Goal: Transaction & Acquisition: Book appointment/travel/reservation

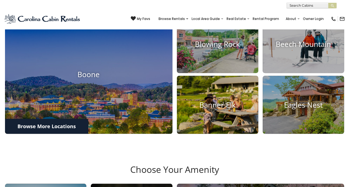
scroll to position [192, 0]
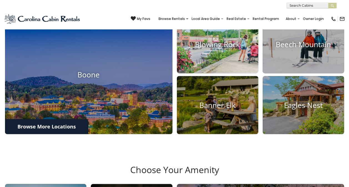
click at [223, 49] on h4 "Blowing Rock" at bounding box center [217, 44] width 81 height 9
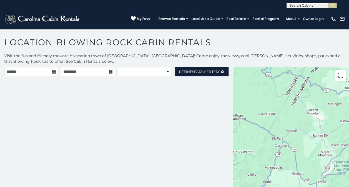
scroll to position [11, 0]
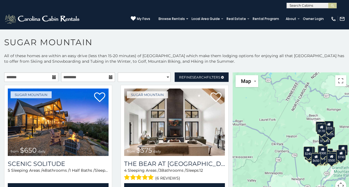
click at [53, 77] on icon at bounding box center [54, 77] width 4 height 4
click at [41, 77] on input "text" at bounding box center [31, 76] width 54 height 9
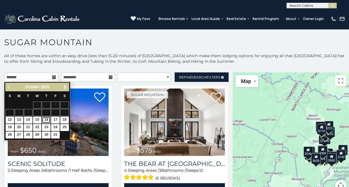
click at [48, 118] on link "16" at bounding box center [46, 119] width 9 height 7
type input "**********"
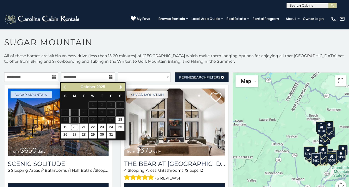
click at [74, 126] on link "20" at bounding box center [74, 127] width 9 height 7
type input "**********"
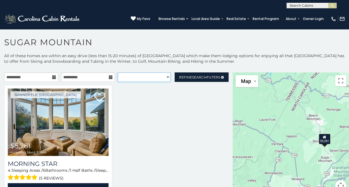
click at [161, 77] on select "**********" at bounding box center [144, 76] width 53 height 9
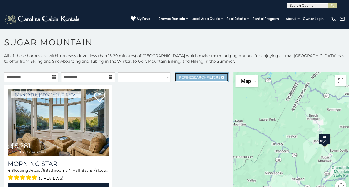
click at [210, 79] on link "Refine Search Filters" at bounding box center [201, 76] width 54 height 9
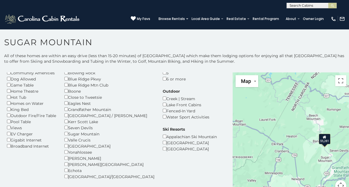
scroll to position [48, 0]
click at [70, 136] on div "Sugar Mountain" at bounding box center [109, 133] width 90 height 6
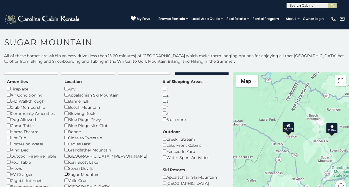
scroll to position [1, 0]
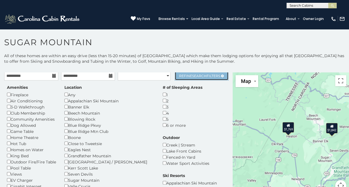
click at [201, 77] on span "Search" at bounding box center [199, 76] width 14 height 4
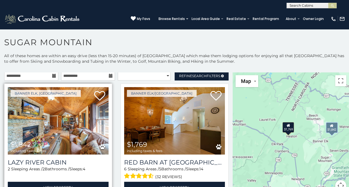
click at [65, 131] on img at bounding box center [58, 120] width 101 height 67
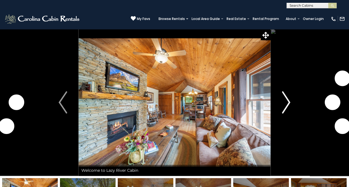
click at [285, 106] on img "Next" at bounding box center [285, 102] width 8 height 22
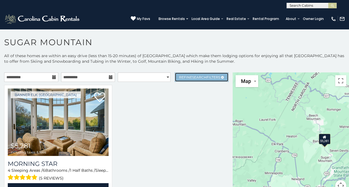
click at [192, 77] on span "Search" at bounding box center [199, 77] width 14 height 4
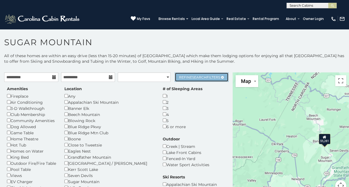
click at [191, 74] on link "Refine Search Filters" at bounding box center [201, 76] width 54 height 9
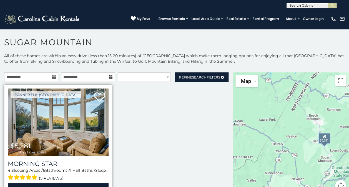
click at [67, 114] on img at bounding box center [58, 121] width 101 height 67
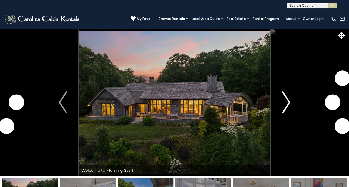
click at [286, 105] on img "Next" at bounding box center [285, 102] width 8 height 22
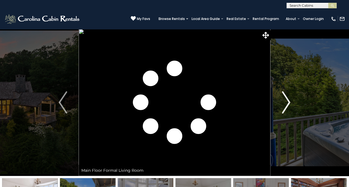
click at [286, 105] on img "Next" at bounding box center [285, 102] width 8 height 22
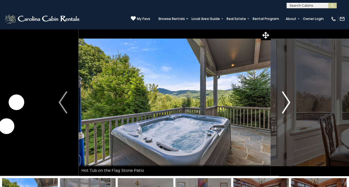
click at [286, 105] on img "Next" at bounding box center [285, 102] width 8 height 22
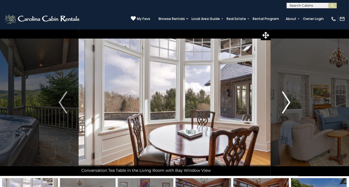
click at [286, 105] on img "Next" at bounding box center [285, 102] width 8 height 22
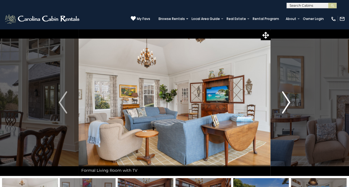
click at [286, 105] on img "Next" at bounding box center [285, 102] width 8 height 22
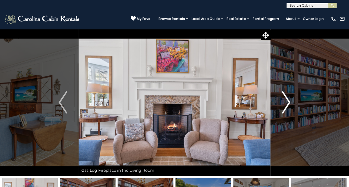
click at [286, 105] on img "Next" at bounding box center [285, 102] width 8 height 22
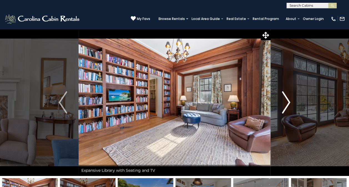
click at [286, 105] on img "Next" at bounding box center [285, 102] width 8 height 22
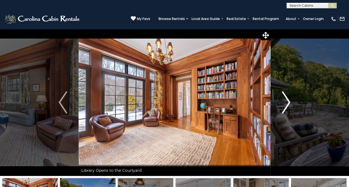
click at [286, 105] on img "Next" at bounding box center [285, 102] width 8 height 22
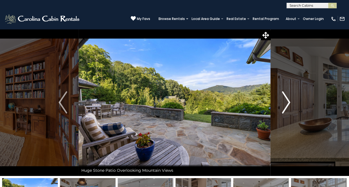
click at [286, 105] on img "Next" at bounding box center [285, 102] width 8 height 22
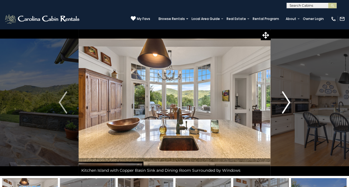
click at [286, 105] on img "Next" at bounding box center [285, 102] width 8 height 22
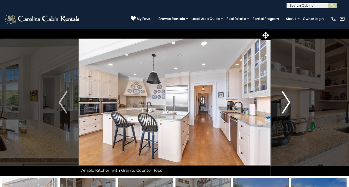
click at [286, 105] on img "Next" at bounding box center [285, 102] width 8 height 22
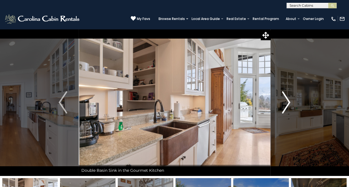
click at [286, 105] on img "Next" at bounding box center [285, 102] width 8 height 22
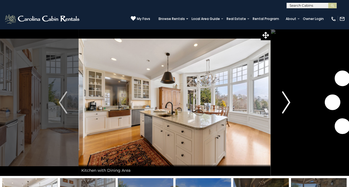
click at [286, 105] on img "Next" at bounding box center [285, 102] width 8 height 22
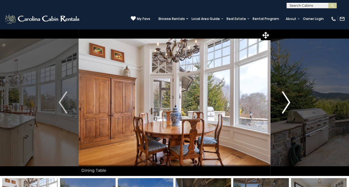
click at [286, 105] on img "Next" at bounding box center [285, 102] width 8 height 22
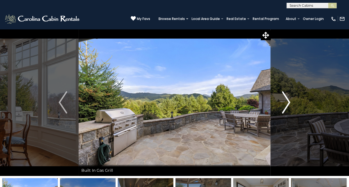
click at [286, 105] on img "Next" at bounding box center [285, 102] width 8 height 22
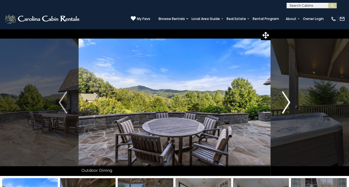
click at [286, 105] on img "Next" at bounding box center [285, 102] width 8 height 22
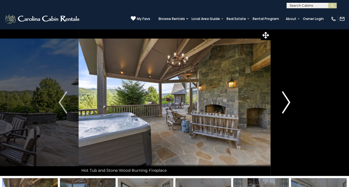
click at [286, 105] on img "Next" at bounding box center [285, 102] width 8 height 22
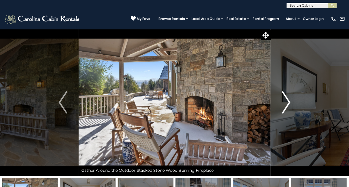
click at [286, 105] on img "Next" at bounding box center [285, 102] width 8 height 22
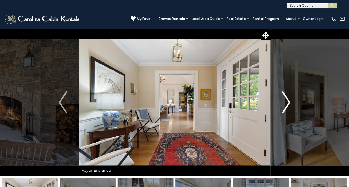
click at [286, 105] on img "Next" at bounding box center [285, 102] width 8 height 22
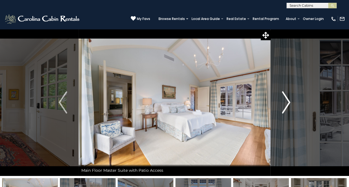
click at [286, 105] on img "Next" at bounding box center [285, 102] width 8 height 22
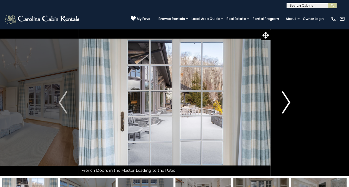
click at [286, 105] on img "Next" at bounding box center [285, 102] width 8 height 22
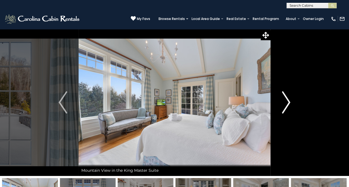
click at [286, 105] on img "Next" at bounding box center [285, 102] width 8 height 22
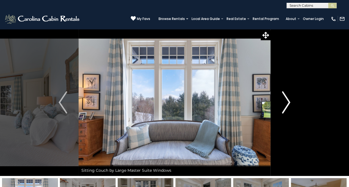
click at [286, 105] on img "Next" at bounding box center [285, 102] width 8 height 22
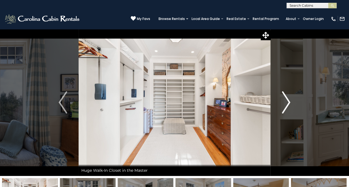
click at [286, 105] on img "Next" at bounding box center [285, 102] width 8 height 22
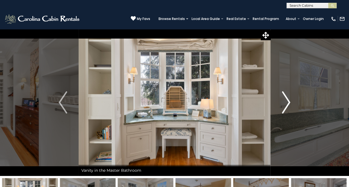
click at [286, 105] on img "Next" at bounding box center [285, 102] width 8 height 22
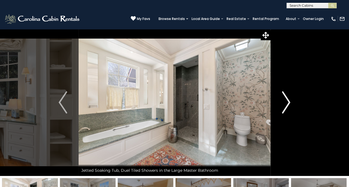
click at [286, 105] on img "Next" at bounding box center [285, 102] width 8 height 22
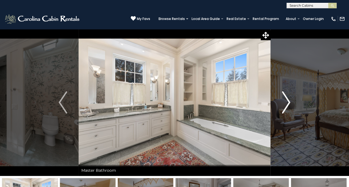
click at [286, 105] on img "Next" at bounding box center [285, 102] width 8 height 22
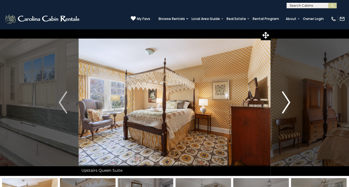
click at [286, 105] on img "Next" at bounding box center [285, 102] width 8 height 22
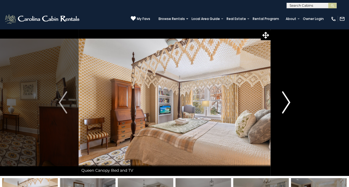
click at [286, 105] on img "Next" at bounding box center [285, 102] width 8 height 22
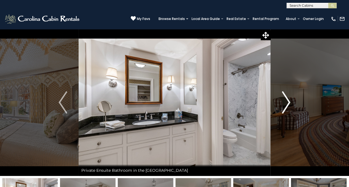
click at [286, 105] on img "Next" at bounding box center [285, 102] width 8 height 22
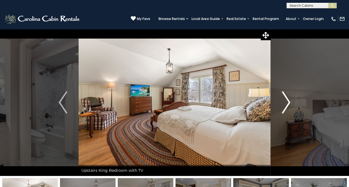
click at [286, 105] on img "Next" at bounding box center [285, 102] width 8 height 22
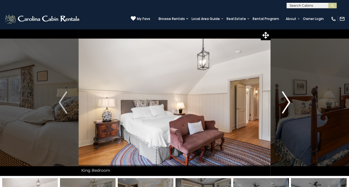
click at [286, 105] on img "Next" at bounding box center [285, 102] width 8 height 22
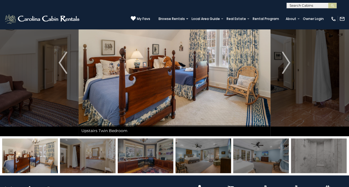
scroll to position [40, 0]
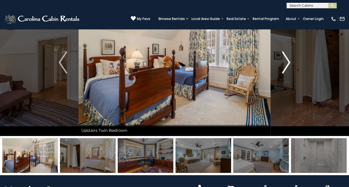
click at [284, 72] on img "Next" at bounding box center [285, 62] width 8 height 22
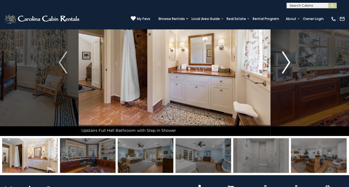
click at [284, 72] on img "Next" at bounding box center [285, 62] width 8 height 22
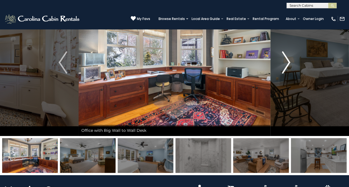
click at [284, 72] on img "Next" at bounding box center [285, 62] width 8 height 22
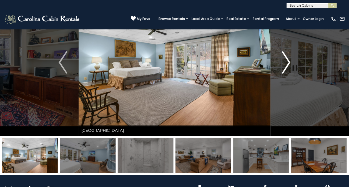
click at [284, 72] on img "Next" at bounding box center [285, 62] width 8 height 22
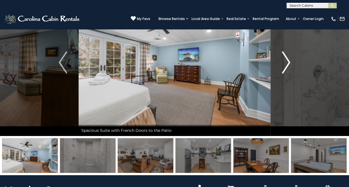
click at [284, 72] on img "Next" at bounding box center [285, 62] width 8 height 22
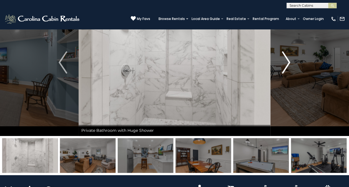
click at [284, 72] on img "Next" at bounding box center [285, 62] width 8 height 22
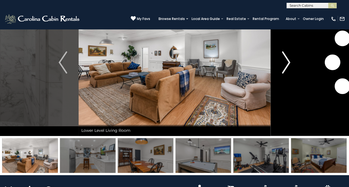
click at [284, 72] on img "Next" at bounding box center [285, 62] width 8 height 22
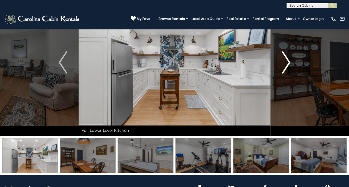
click at [284, 72] on img "Next" at bounding box center [285, 62] width 8 height 22
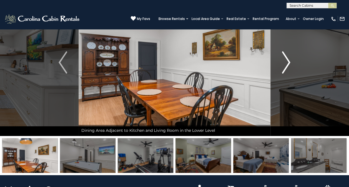
click at [284, 72] on img "Next" at bounding box center [285, 62] width 8 height 22
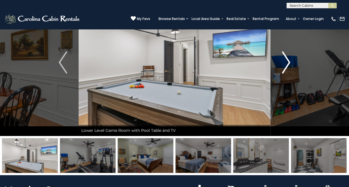
click at [284, 72] on img "Next" at bounding box center [285, 62] width 8 height 22
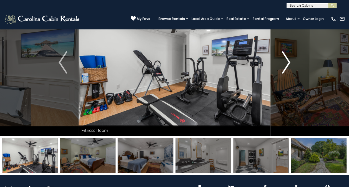
click at [284, 72] on img "Next" at bounding box center [285, 62] width 8 height 22
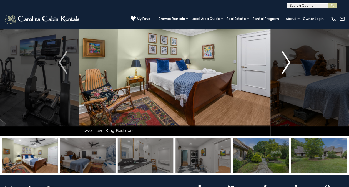
click at [284, 72] on img "Next" at bounding box center [285, 62] width 8 height 22
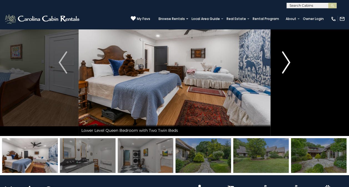
click at [284, 72] on img "Next" at bounding box center [285, 62] width 8 height 22
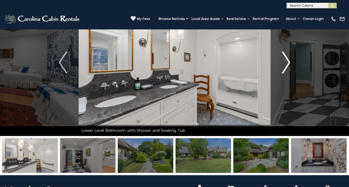
click at [284, 72] on img "Next" at bounding box center [285, 62] width 8 height 22
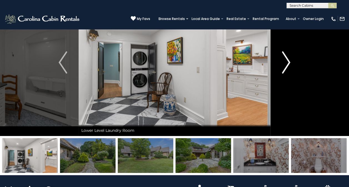
click at [284, 72] on img "Next" at bounding box center [285, 62] width 8 height 22
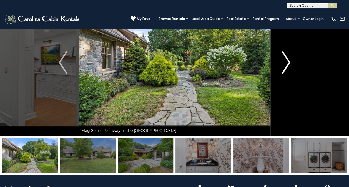
click at [284, 72] on img "Next" at bounding box center [285, 62] width 8 height 22
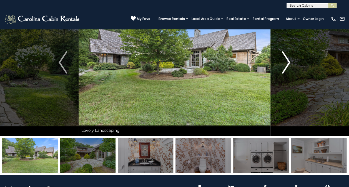
click at [284, 72] on img "Next" at bounding box center [285, 62] width 8 height 22
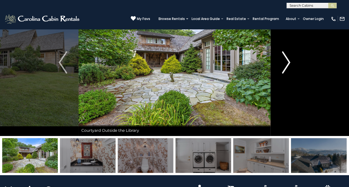
click at [284, 72] on img "Next" at bounding box center [285, 62] width 8 height 22
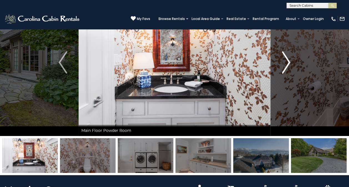
click at [284, 72] on img "Next" at bounding box center [285, 62] width 8 height 22
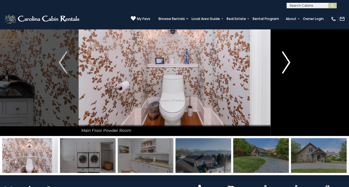
click at [284, 72] on img "Next" at bounding box center [285, 62] width 8 height 22
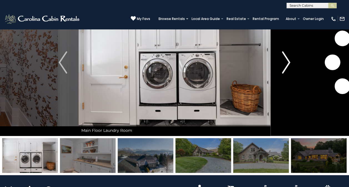
click at [284, 72] on img "Next" at bounding box center [285, 62] width 8 height 22
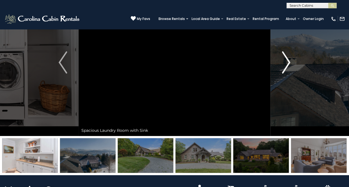
click at [284, 72] on img "Next" at bounding box center [285, 62] width 8 height 22
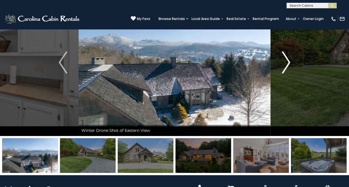
click at [284, 72] on img "Next" at bounding box center [285, 62] width 8 height 22
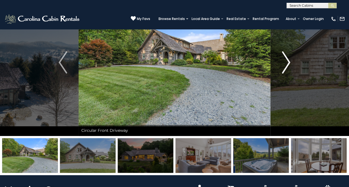
click at [284, 72] on img "Next" at bounding box center [285, 62] width 8 height 22
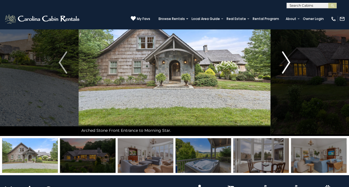
click at [284, 72] on img "Next" at bounding box center [285, 62] width 8 height 22
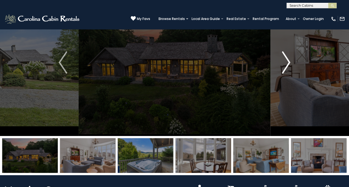
click at [284, 72] on img "Next" at bounding box center [285, 62] width 8 height 22
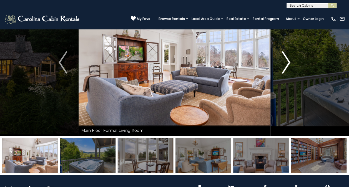
click at [284, 72] on img "Next" at bounding box center [285, 62] width 8 height 22
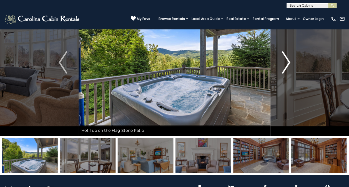
click at [284, 72] on img "Next" at bounding box center [285, 62] width 8 height 22
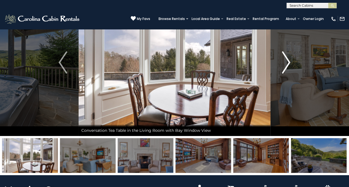
click at [284, 72] on img "Next" at bounding box center [285, 62] width 8 height 22
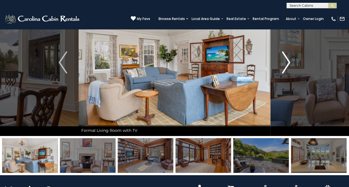
click at [284, 72] on img "Next" at bounding box center [285, 62] width 8 height 22
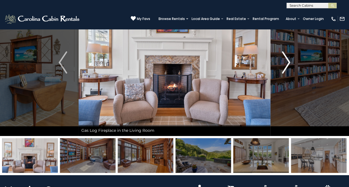
click at [284, 72] on img "Next" at bounding box center [285, 62] width 8 height 22
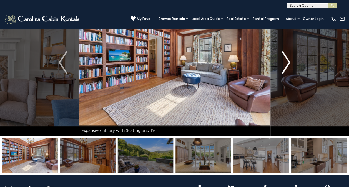
click at [284, 72] on img "Next" at bounding box center [285, 62] width 8 height 22
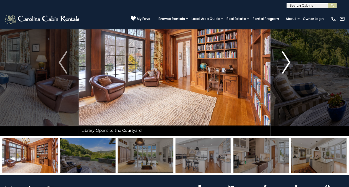
click at [284, 72] on img "Next" at bounding box center [285, 62] width 8 height 22
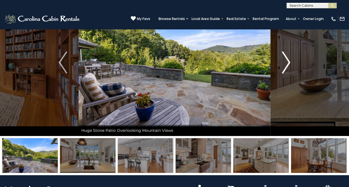
click at [284, 72] on img "Next" at bounding box center [285, 62] width 8 height 22
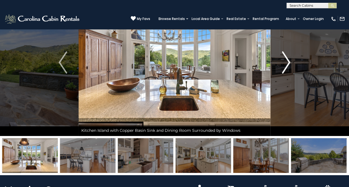
click at [284, 72] on img "Next" at bounding box center [285, 62] width 8 height 22
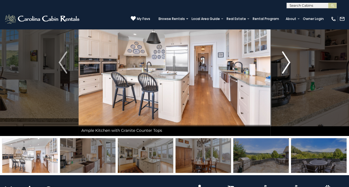
click at [284, 72] on img "Next" at bounding box center [285, 62] width 8 height 22
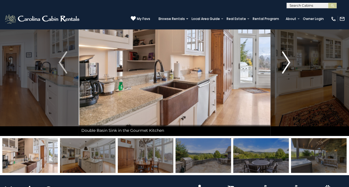
scroll to position [0, 0]
